Goal: Task Accomplishment & Management: Manage account settings

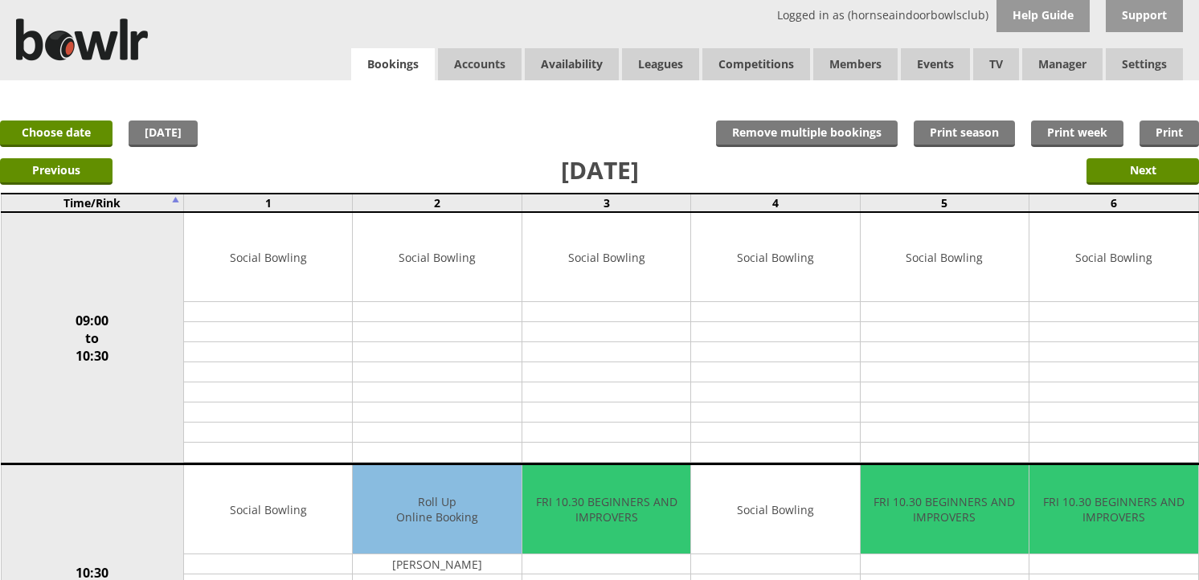
drag, startPoint x: 0, startPoint y: 0, endPoint x: 378, endPoint y: 73, distance: 384.7
click at [378, 73] on link "Bookings" at bounding box center [393, 64] width 84 height 33
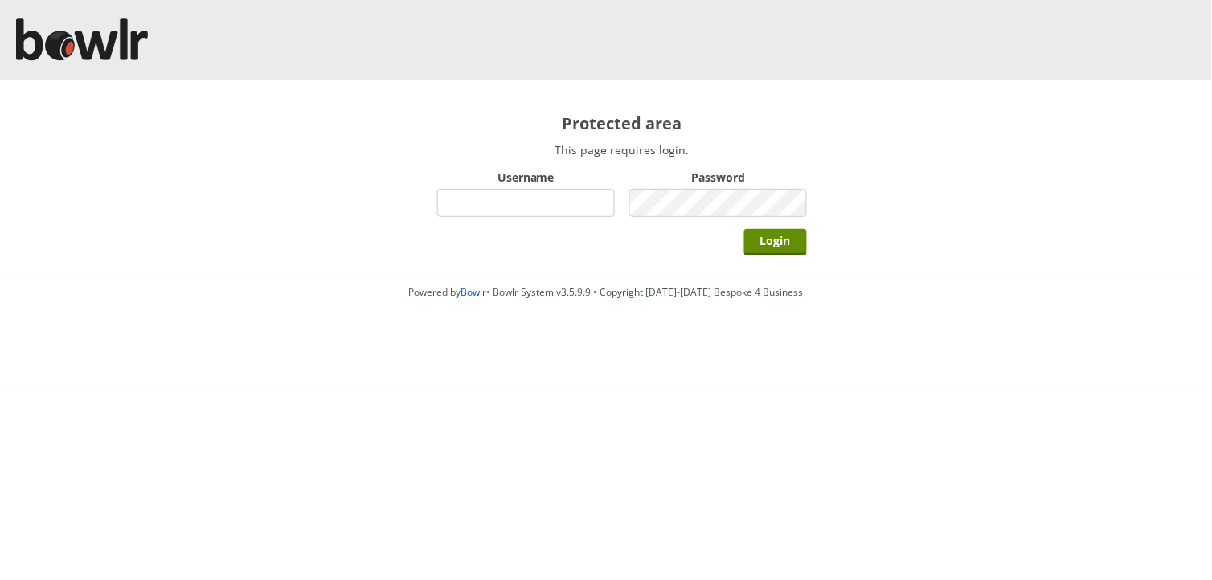
click at [493, 211] on input "Username" at bounding box center [526, 203] width 178 height 28
type input "hornseaindoorbowlsclub"
click at [744, 229] on input "Login" at bounding box center [775, 242] width 63 height 27
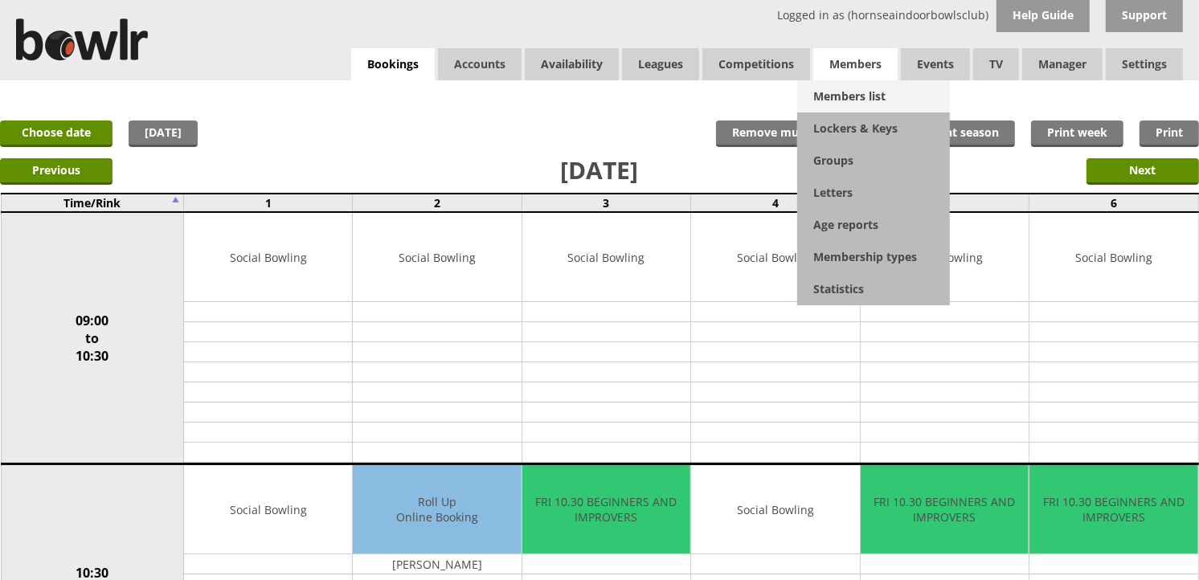
click at [869, 86] on link "Members list" at bounding box center [873, 96] width 153 height 32
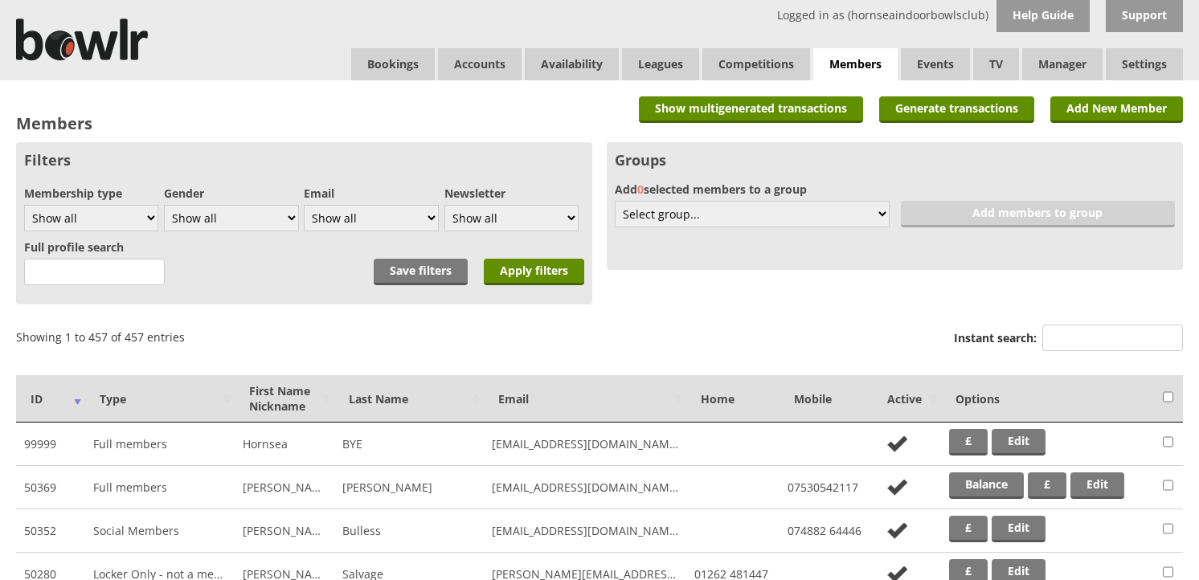
click at [1086, 332] on input "Instant search:" at bounding box center [1112, 338] width 141 height 27
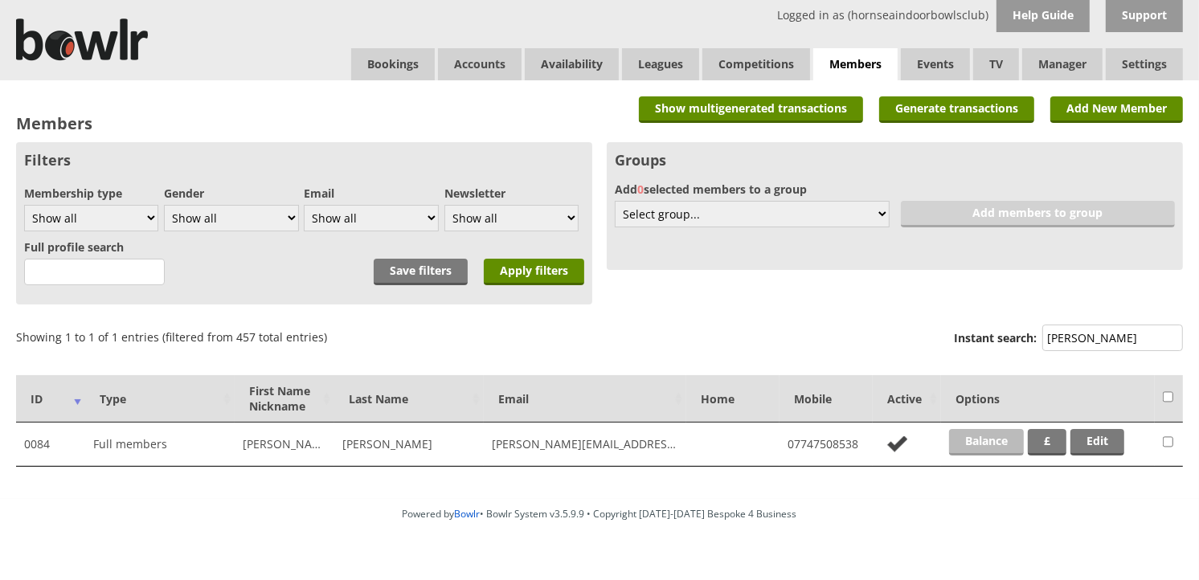
type input "horner"
click at [1001, 437] on link "Balance" at bounding box center [986, 442] width 75 height 27
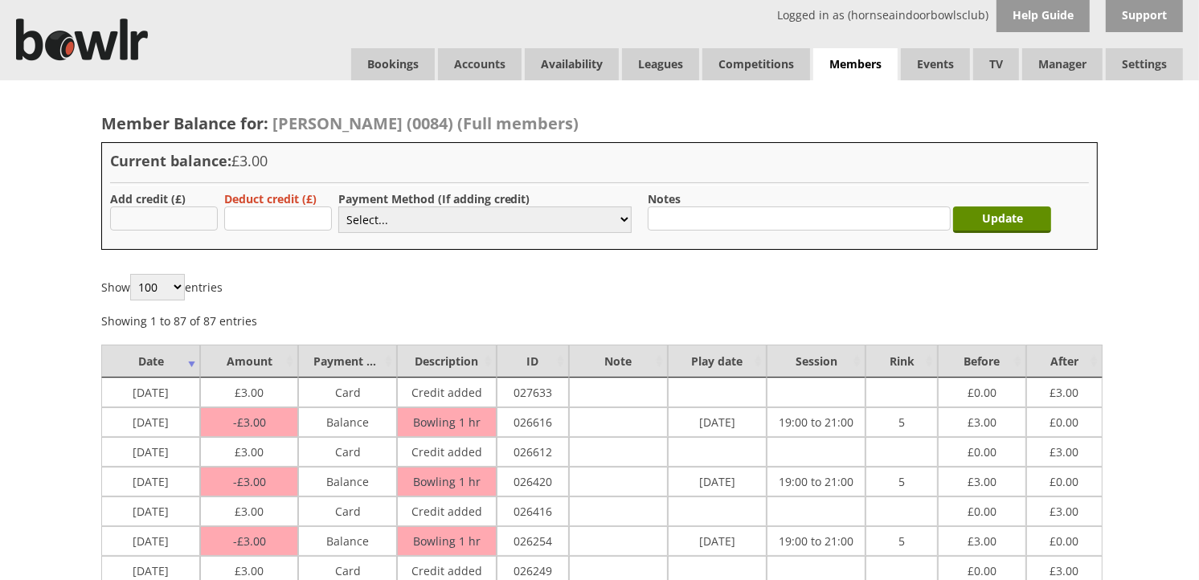
type input "3"
click at [388, 223] on select "Select... Cash Card Cheque Bank Transfer Other Member Card Gift Voucher Balance" at bounding box center [484, 220] width 293 height 27
select select "2"
click at [338, 207] on select "Select... Cash Card Cheque Bank Transfer Other Member Card Gift Voucher Balance" at bounding box center [484, 220] width 293 height 27
click at [1008, 237] on div "Update" at bounding box center [1006, 216] width 98 height 50
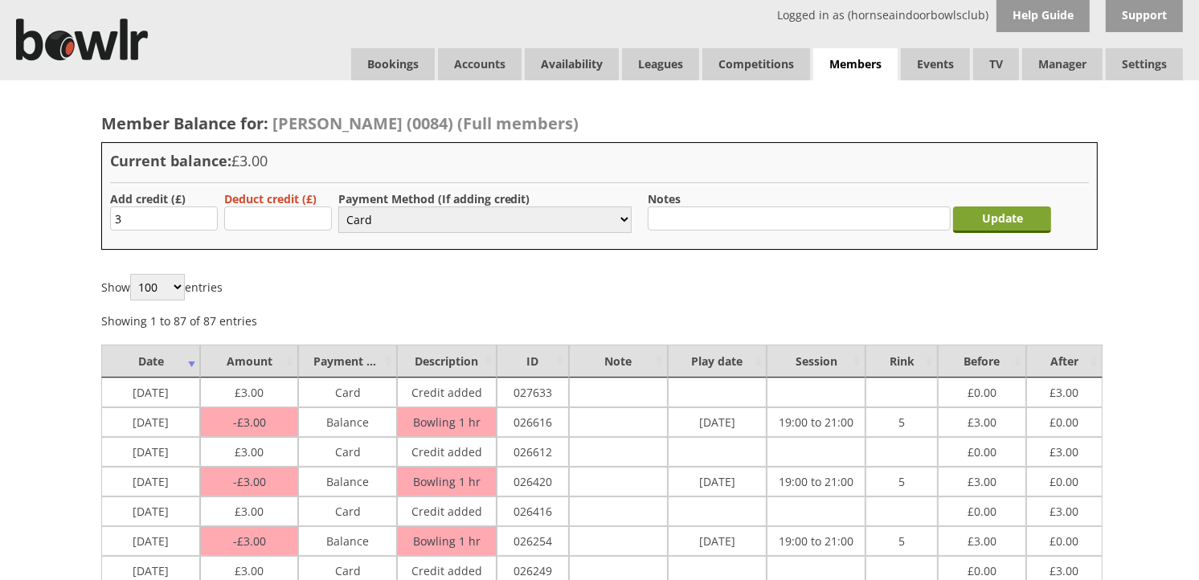
click at [1008, 225] on input "Update" at bounding box center [1002, 220] width 98 height 27
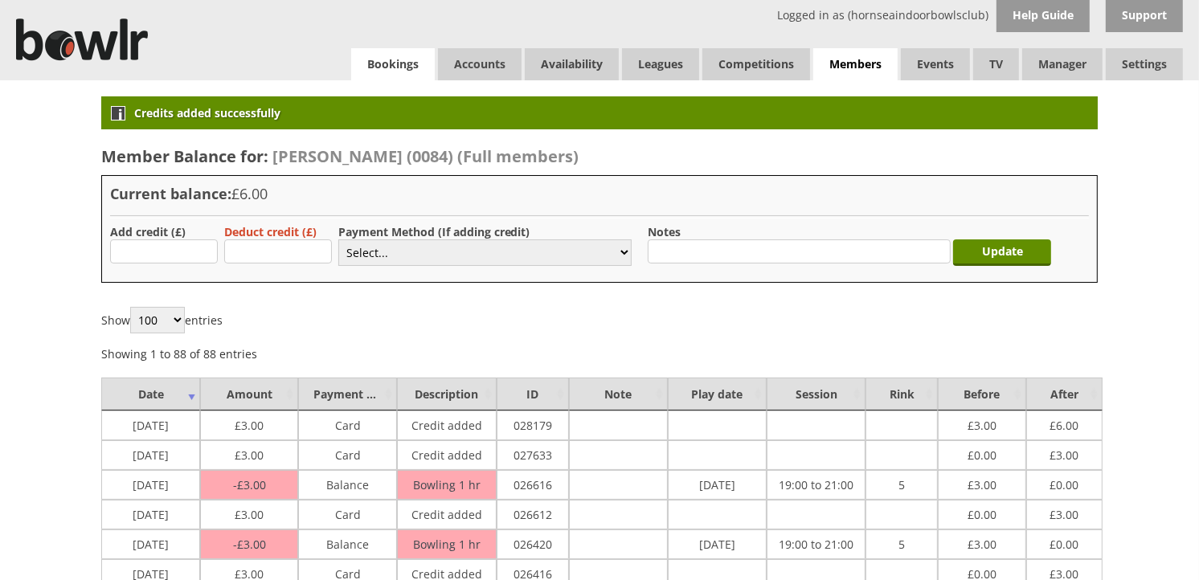
click at [367, 58] on link "Bookings" at bounding box center [393, 64] width 84 height 32
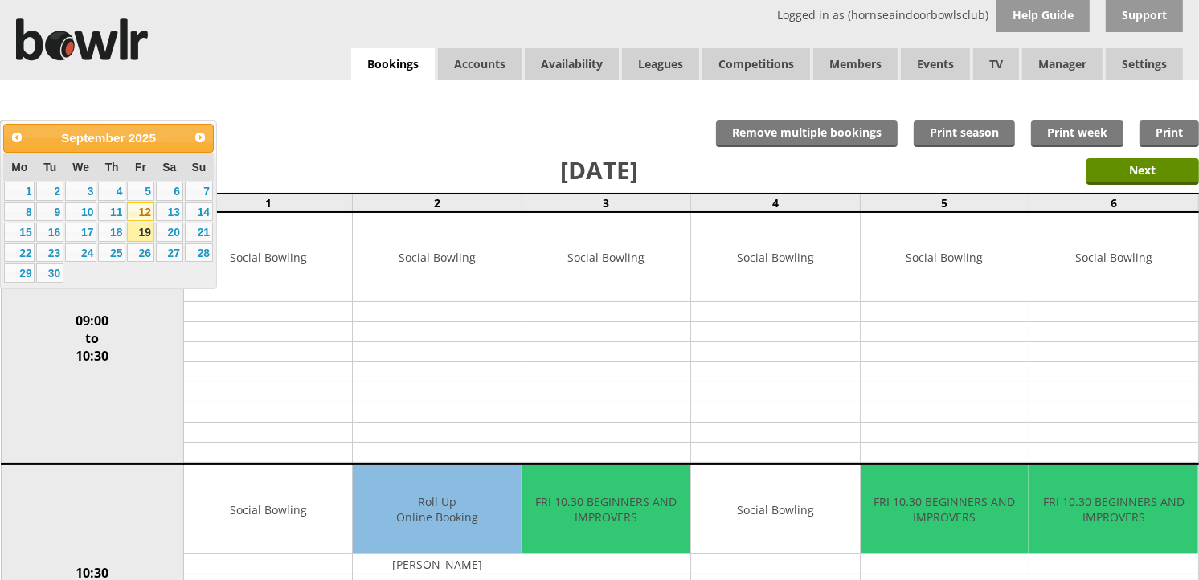
click at [149, 215] on link "12" at bounding box center [140, 211] width 27 height 19
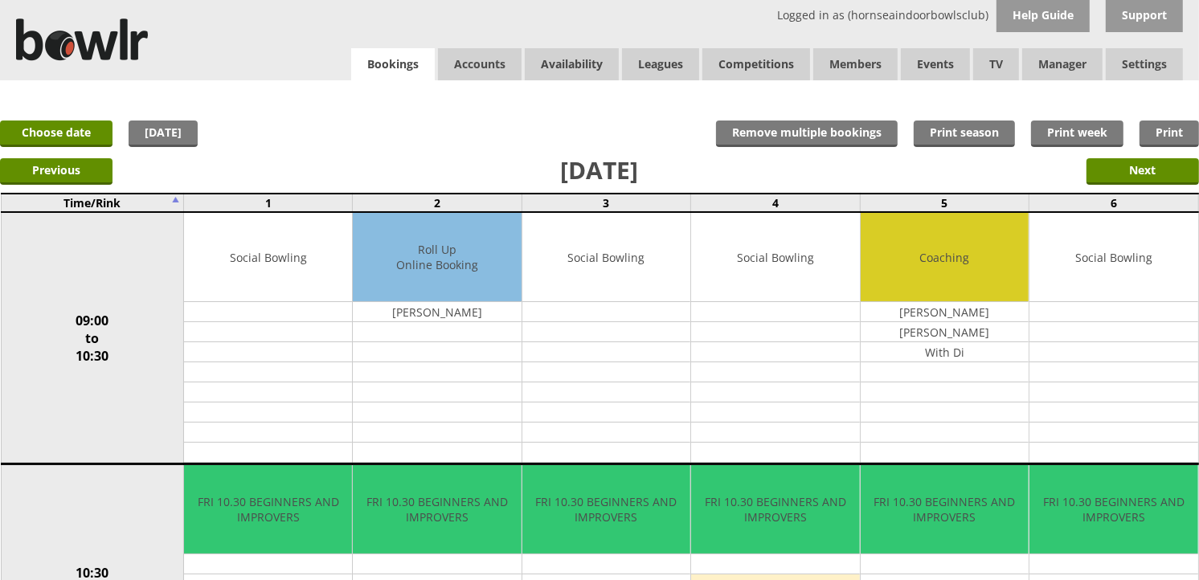
click at [355, 62] on link "Bookings" at bounding box center [393, 64] width 84 height 33
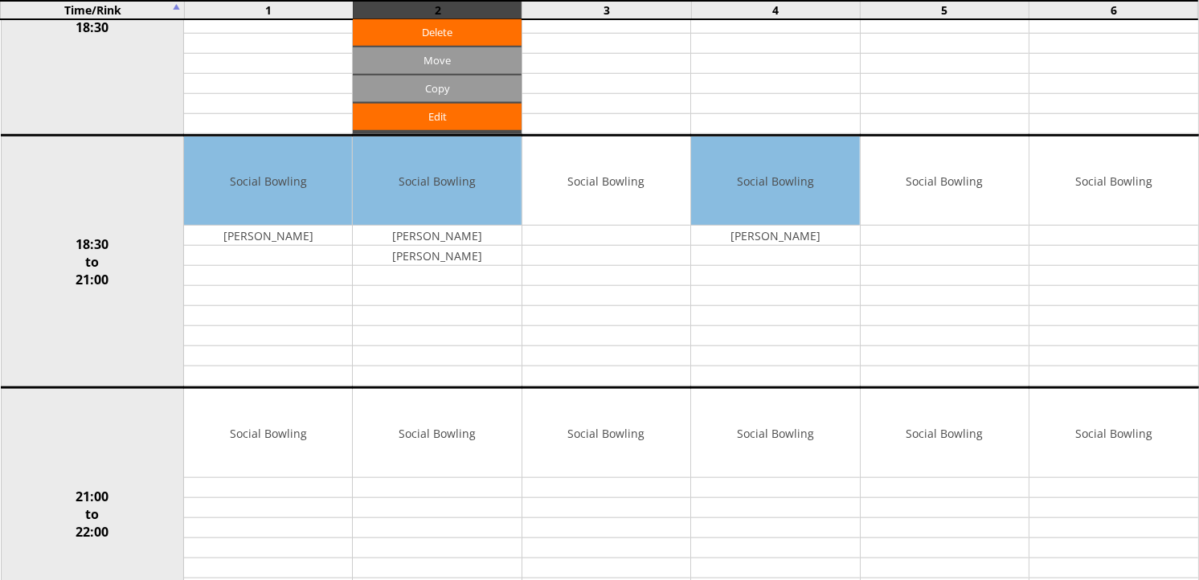
scroll to position [1339, 0]
